Goal: Check status: Check status

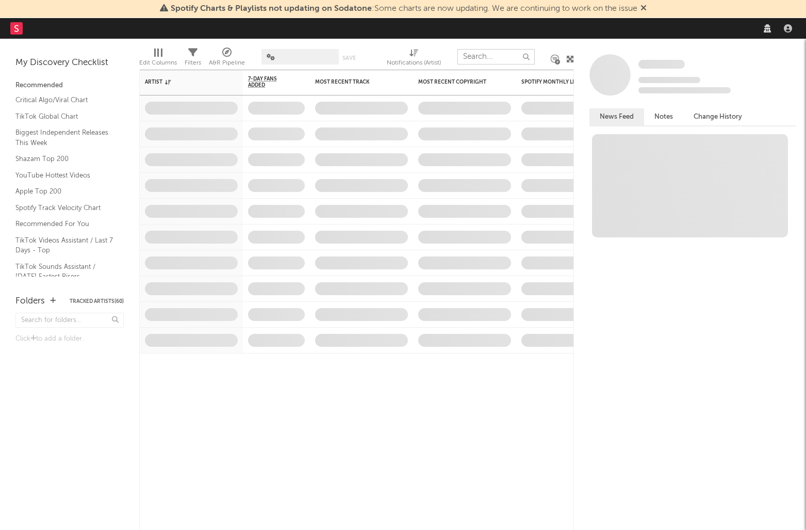
click at [483, 60] on input "text" at bounding box center [496, 56] width 77 height 15
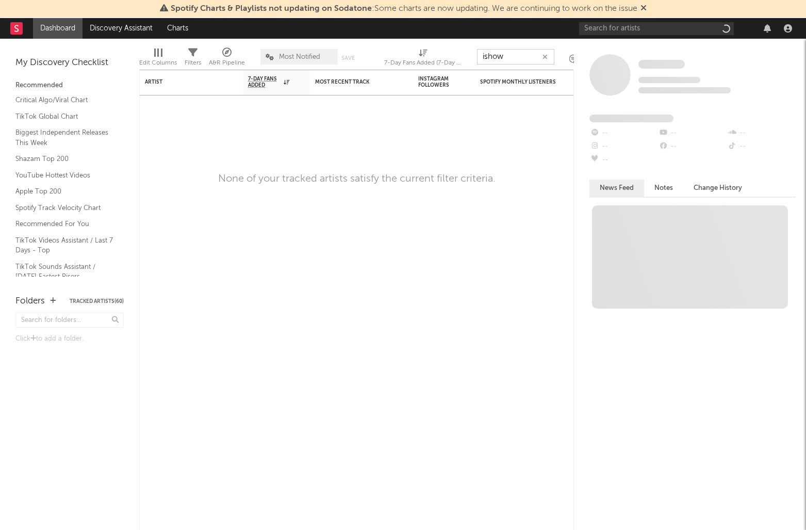
type input "ishow"
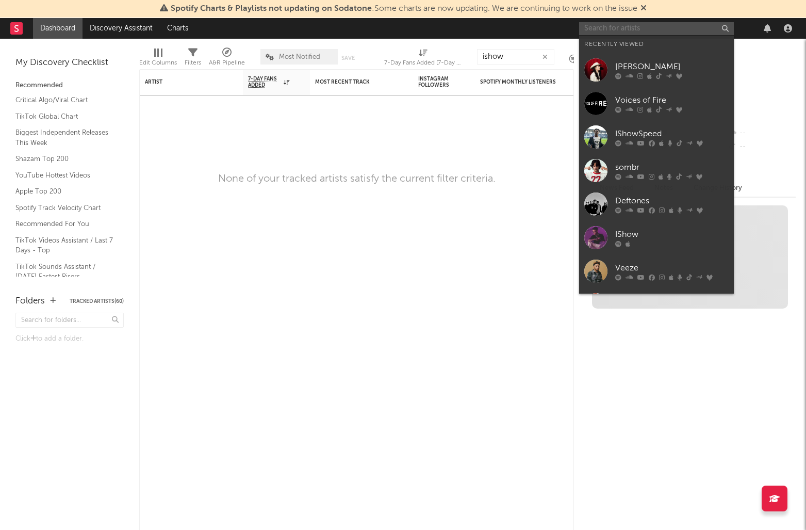
click at [641, 27] on input "text" at bounding box center [656, 28] width 155 height 13
paste input "ishow"
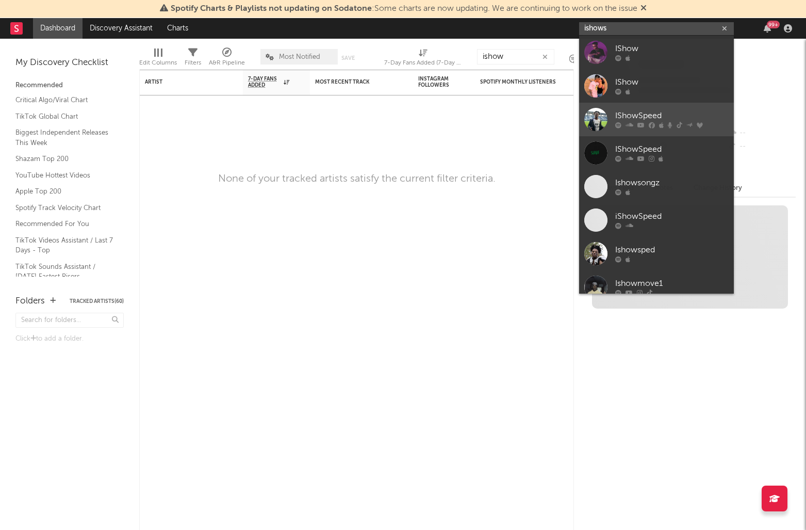
type input "ishows"
click at [625, 109] on link "IShowSpeed" at bounding box center [656, 120] width 155 height 34
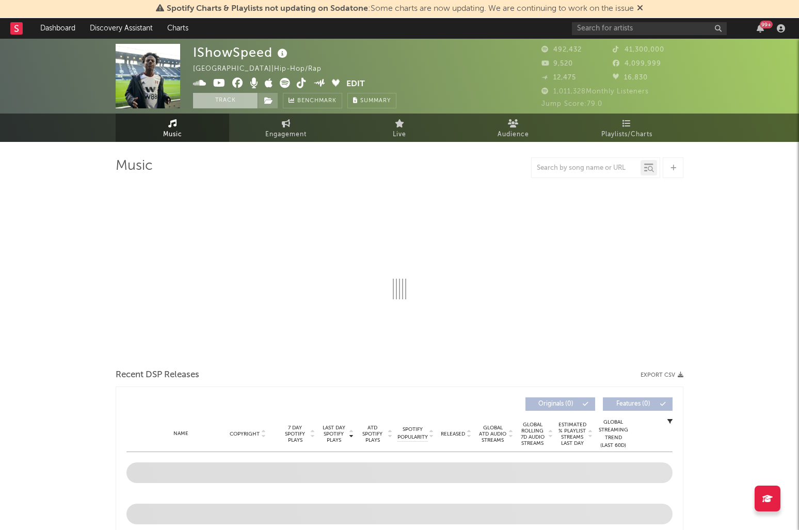
click at [253, 99] on button "Track" at bounding box center [225, 100] width 64 height 15
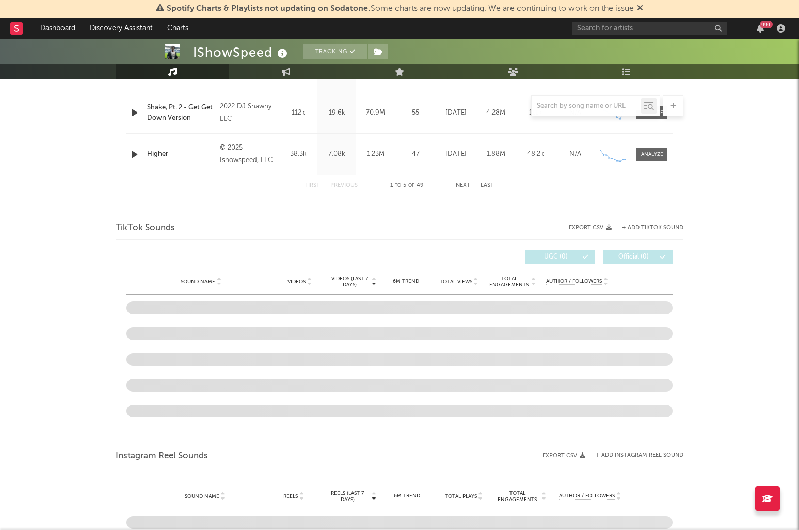
click at [702, 296] on div "IShowSpeed Tracking [GEOGRAPHIC_DATA] | Hip-Hop/Rap Edit Tracking Email Alerts …" at bounding box center [399, 262] width 799 height 1415
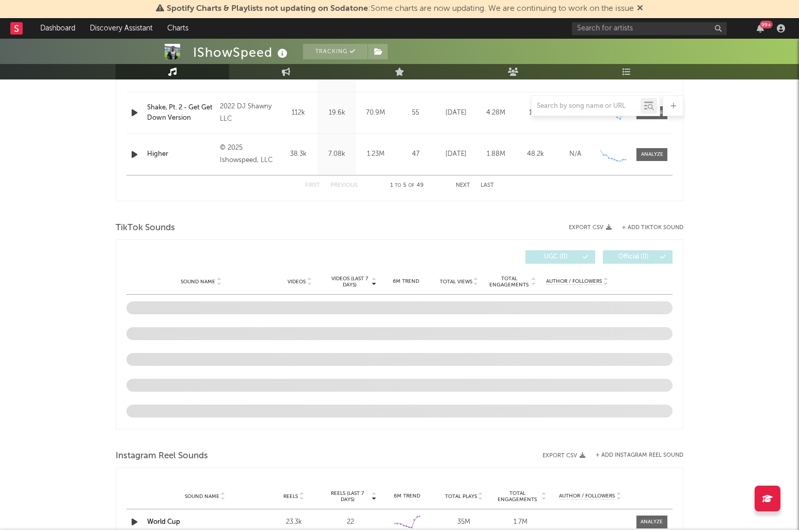
scroll to position [565, 0]
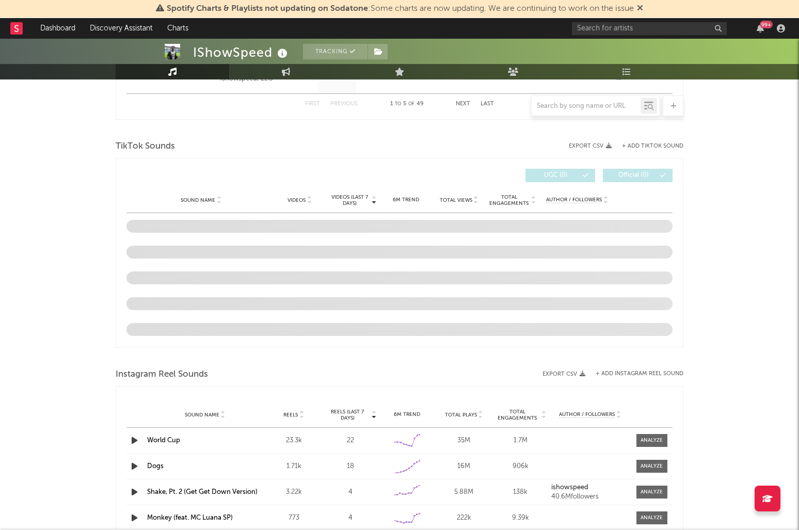
select select "6m"
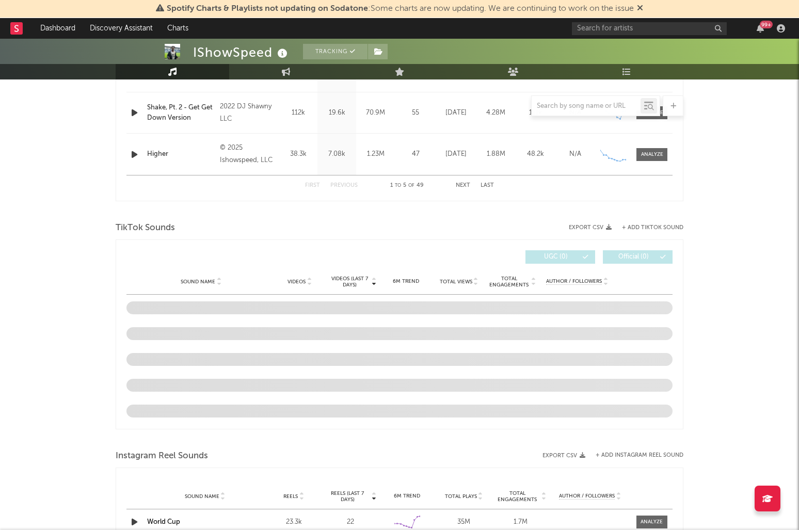
click at [694, 300] on div "IShowSpeed Tracking [GEOGRAPHIC_DATA] | Hip-Hop/Rap Edit Tracking Email Alerts …" at bounding box center [399, 243] width 799 height 1538
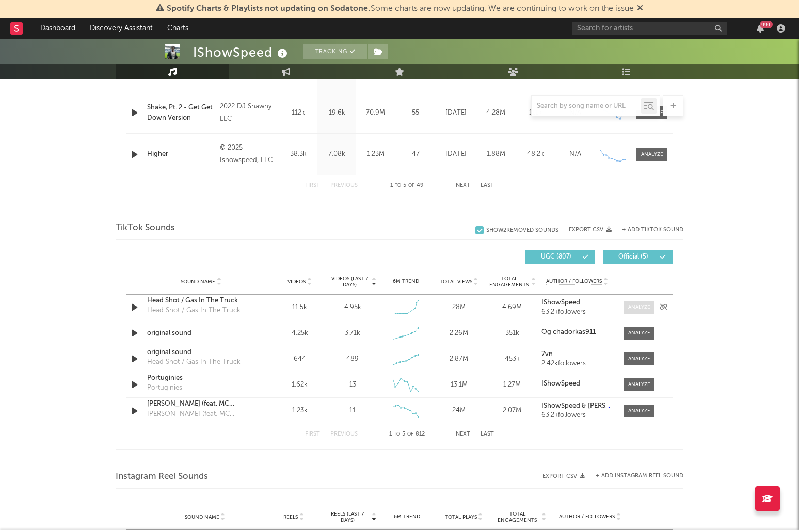
click at [644, 313] on span at bounding box center [638, 307] width 31 height 13
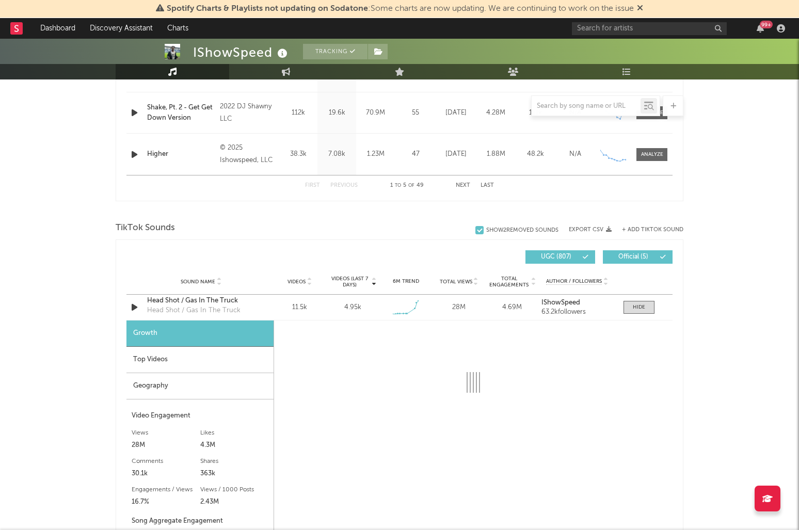
select select "1w"
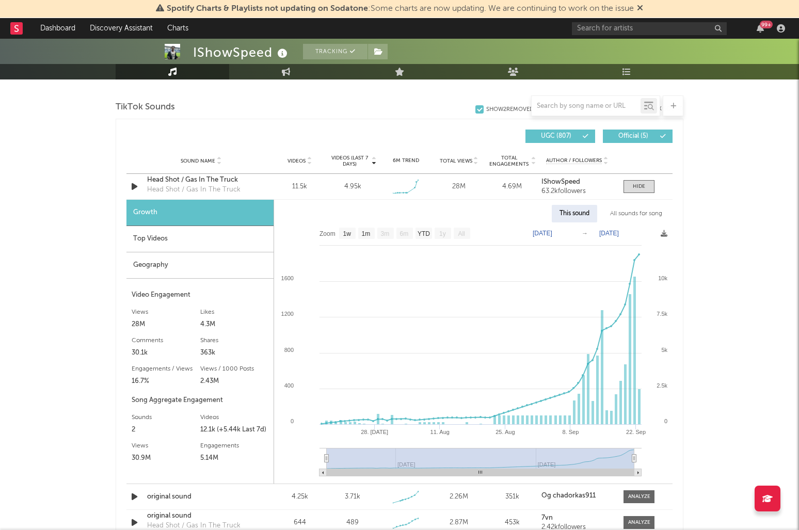
scroll to position [694, 0]
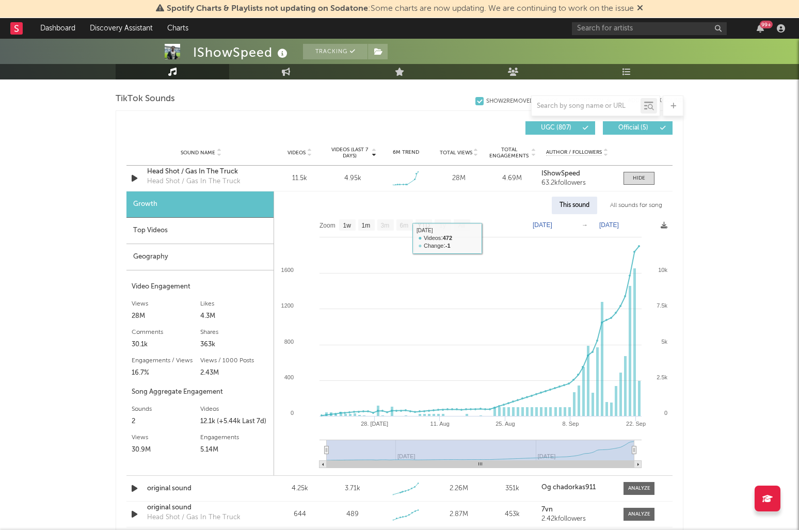
click at [620, 205] on div "All sounds for song" at bounding box center [636, 206] width 68 height 18
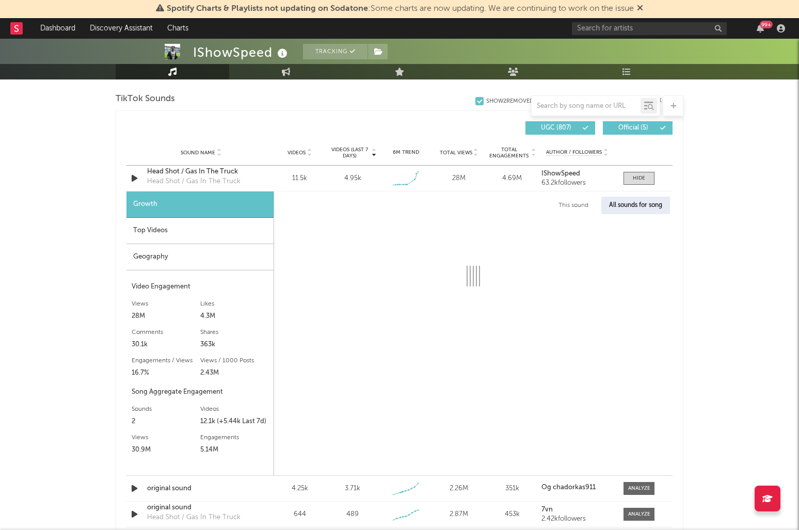
select select "1w"
